Goal: Information Seeking & Learning: Learn about a topic

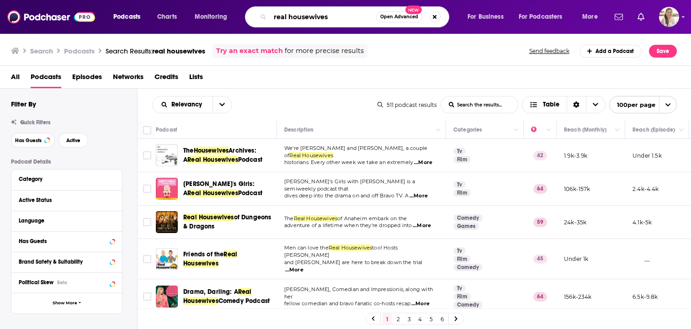
click at [350, 17] on input "real housewives" at bounding box center [323, 17] width 106 height 15
type input "reality with [PERSON_NAME]"
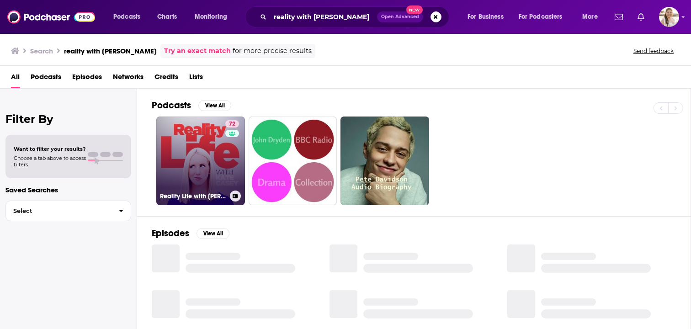
click at [205, 184] on link "72 Reality Life with [PERSON_NAME]" at bounding box center [200, 161] width 89 height 89
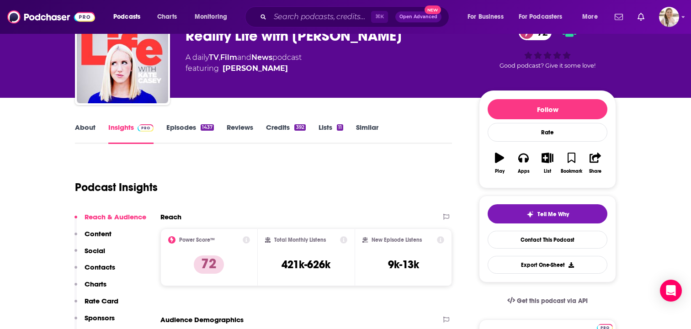
scroll to position [55, 0]
